Goal: Navigation & Orientation: Find specific page/section

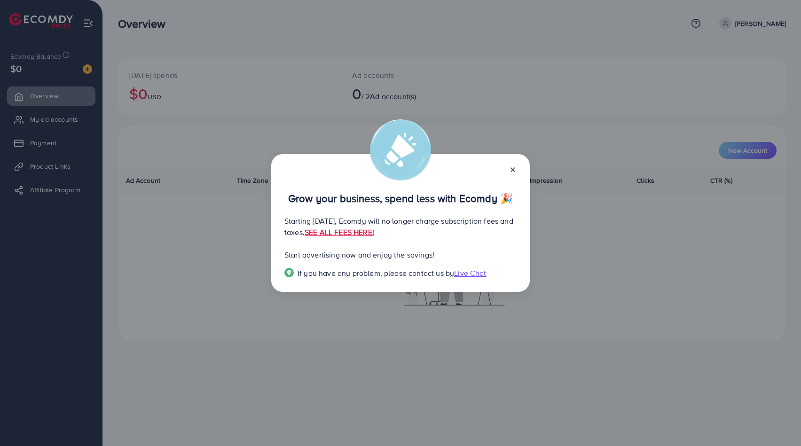
click at [195, 73] on div "Grow your business, spend less with Ecomdy 🎉 Starting [DATE], Ecomdy will no lo…" at bounding box center [400, 223] width 801 height 446
click at [512, 172] on icon at bounding box center [513, 170] width 8 height 8
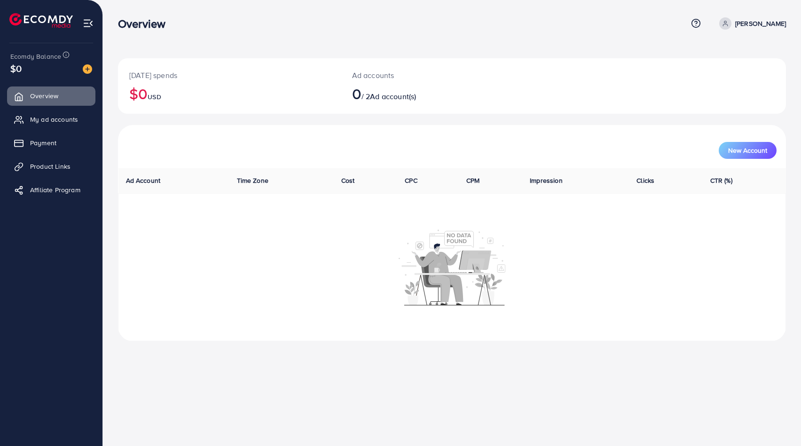
click at [778, 20] on p "[PERSON_NAME]" at bounding box center [761, 23] width 51 height 11
click at [724, 79] on span "Log out" at bounding box center [729, 76] width 25 height 11
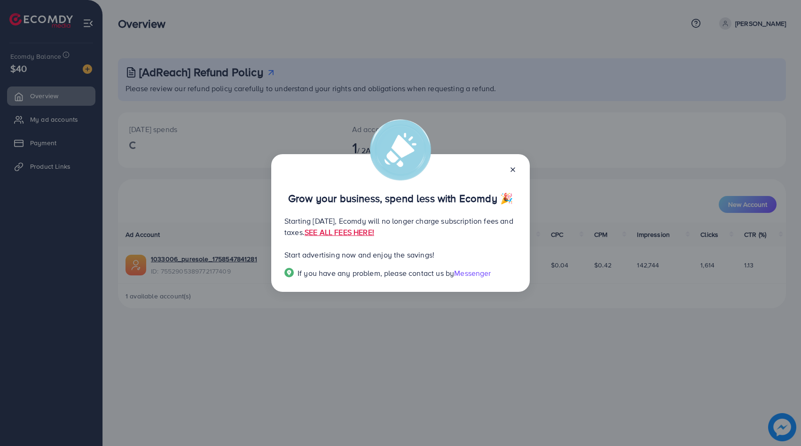
click at [514, 169] on icon at bounding box center [513, 170] width 8 height 8
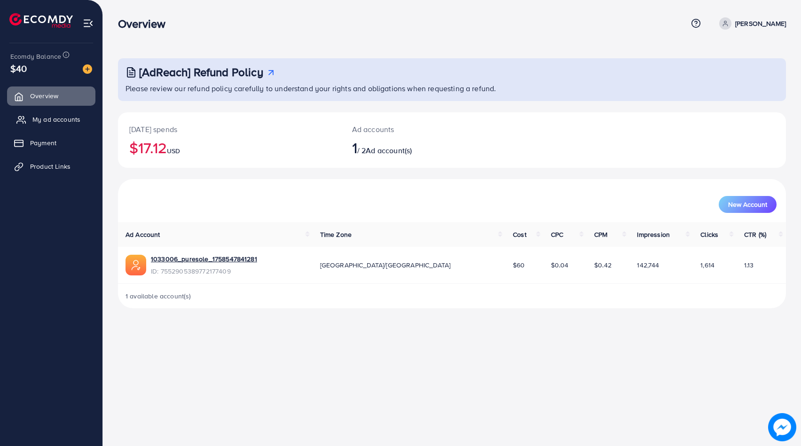
click at [32, 127] on link "My ad accounts" at bounding box center [51, 119] width 88 height 19
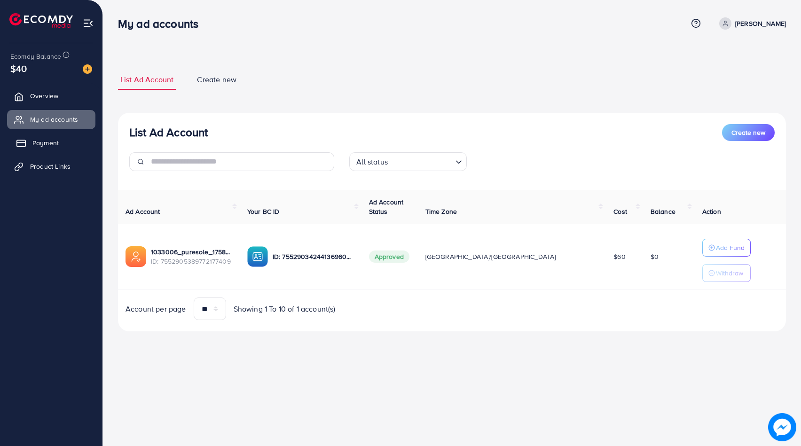
click at [39, 143] on span "Payment" at bounding box center [45, 142] width 26 height 9
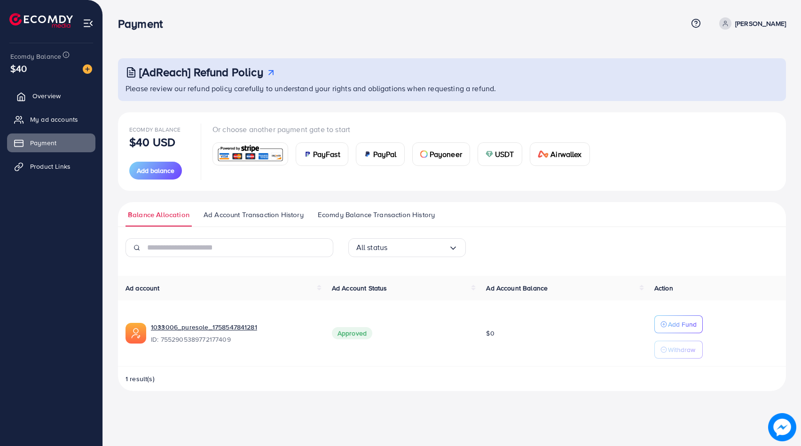
click at [43, 95] on span "Overview" at bounding box center [46, 95] width 28 height 9
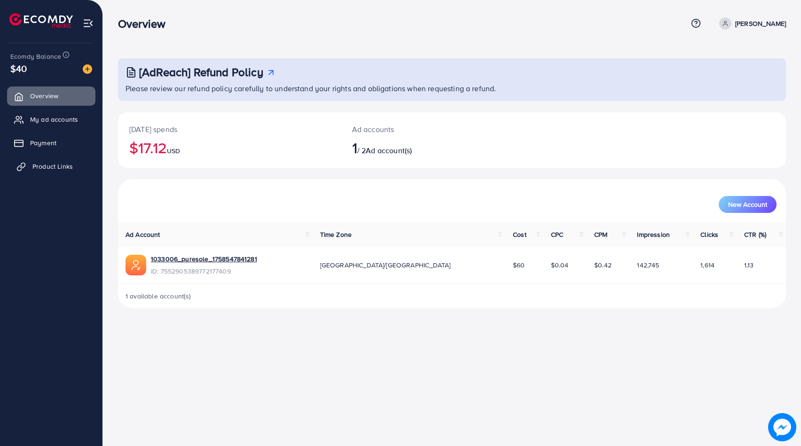
click at [43, 164] on span "Product Links" at bounding box center [52, 166] width 40 height 9
